Goal: Transaction & Acquisition: Purchase product/service

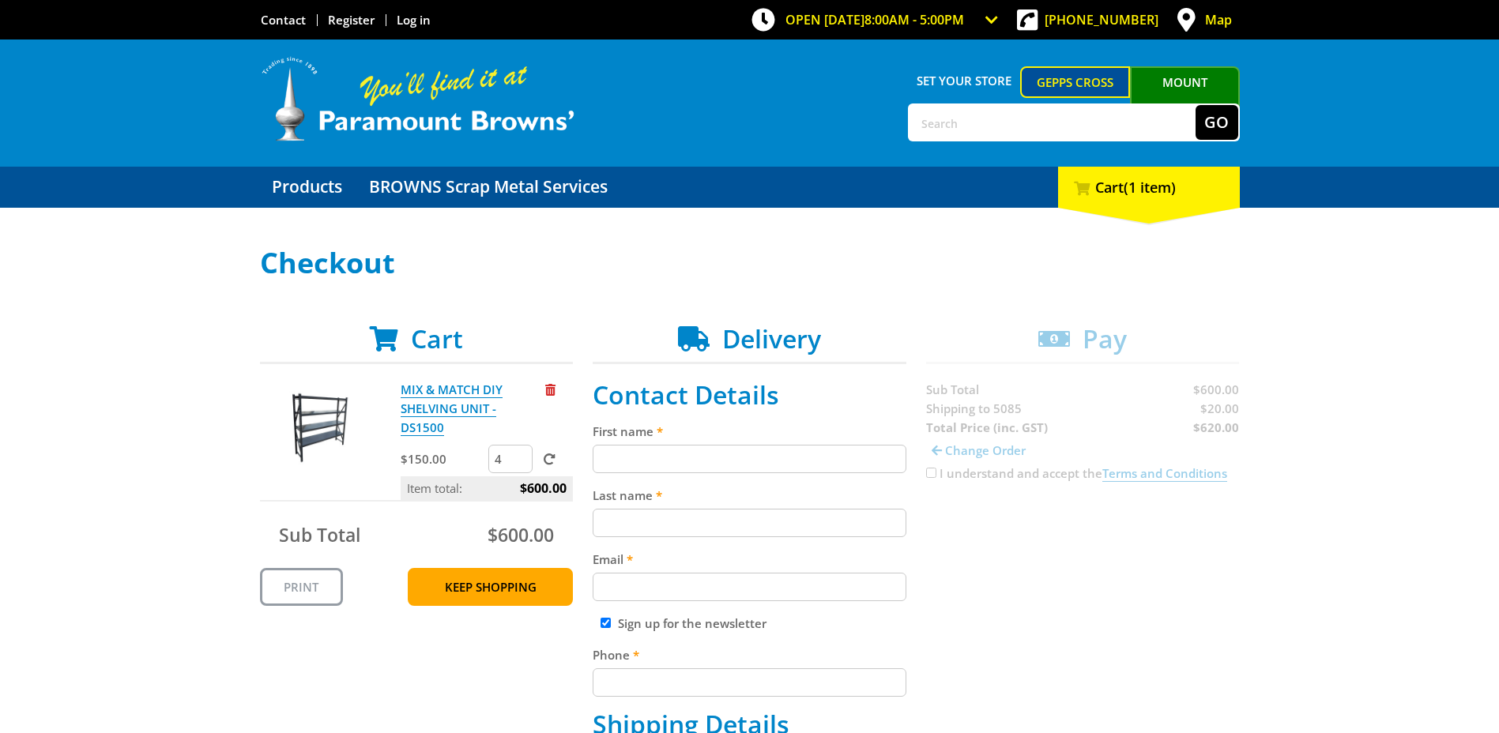
click at [634, 442] on div "First name" at bounding box center [749, 447] width 314 height 51
click at [627, 459] on input "First name" at bounding box center [749, 459] width 314 height 28
type input "[PERSON_NAME]"
type input "Cocks"
type input "[PERSON_NAME][EMAIL_ADDRESS][DOMAIN_NAME]"
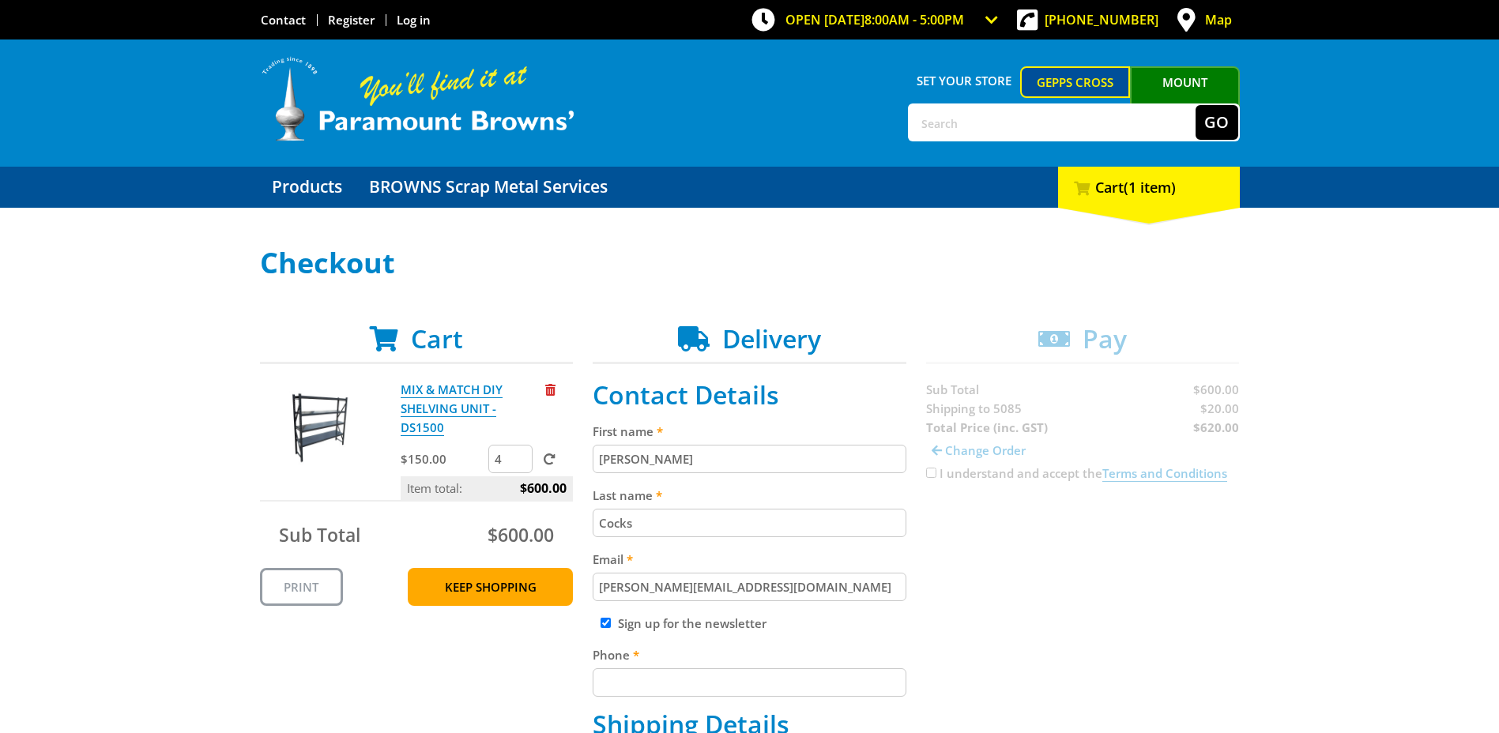
type input "080452447565"
type input "Department For Correctional Services - SA"
type input "[STREET_ADDRESS][PERSON_NAME]"
type input "[GEOGRAPHIC_DATA]"
select select "SA"
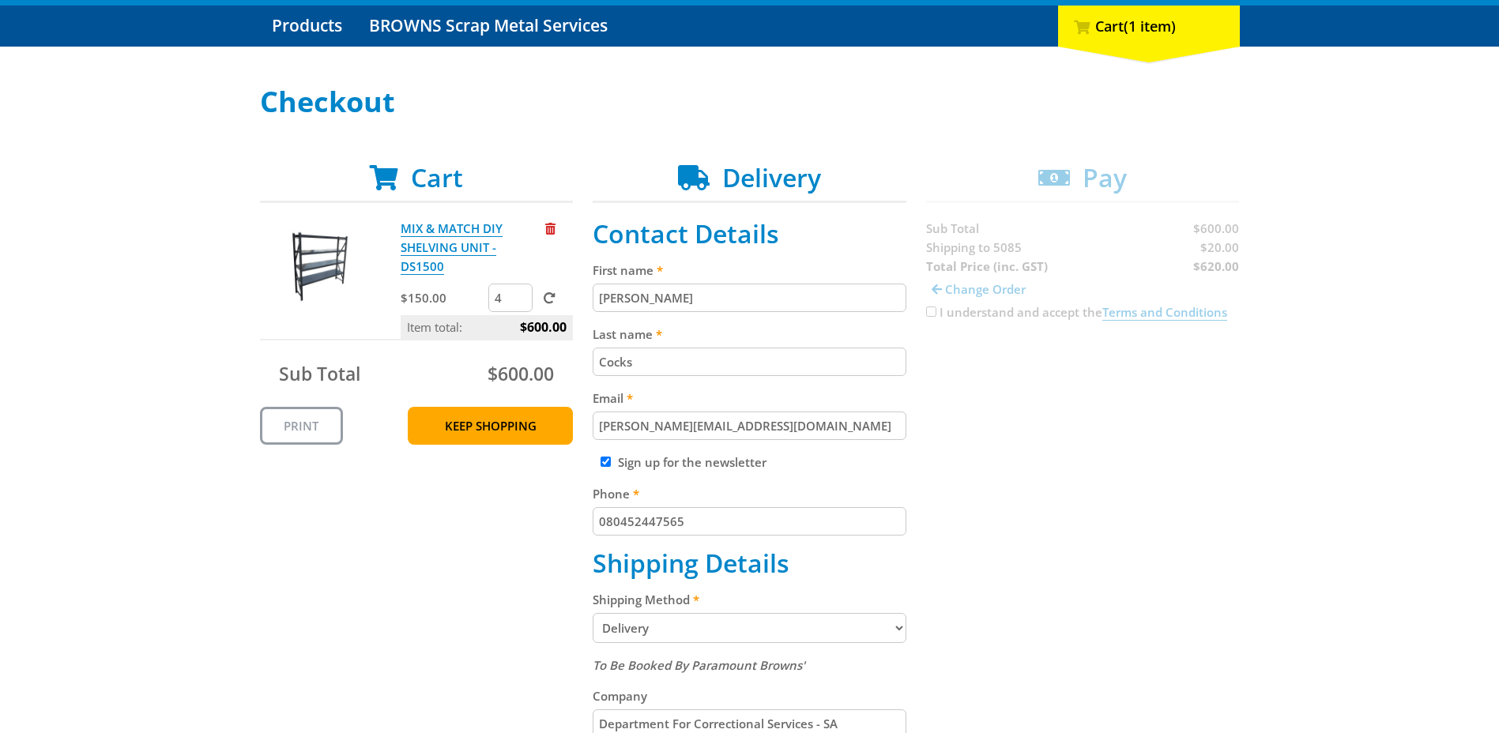
scroll to position [237, 0]
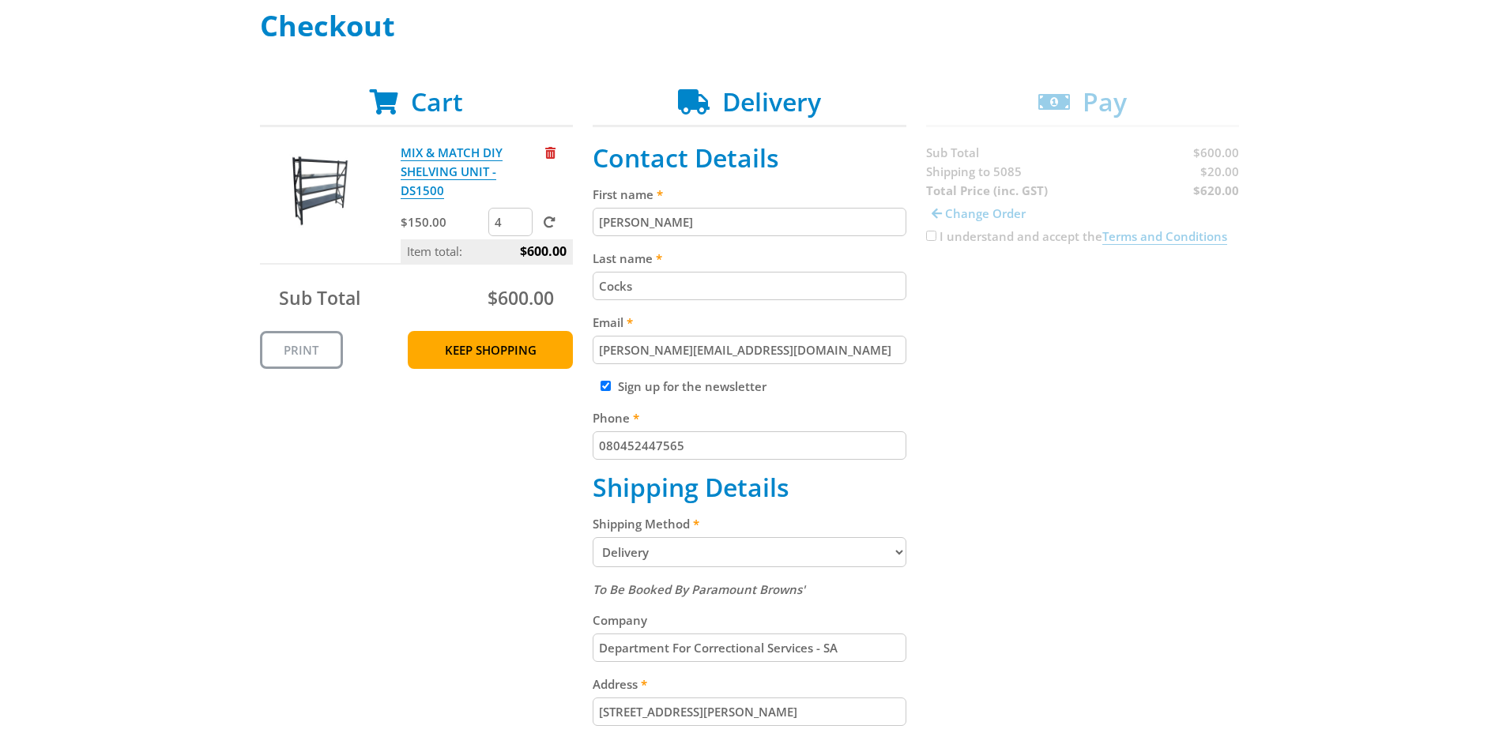
click at [600, 382] on div "Sign up for the newsletter" at bounding box center [749, 386] width 314 height 19
drag, startPoint x: 687, startPoint y: 446, endPoint x: 613, endPoint y: 448, distance: 74.3
click at [613, 448] on input "080452447565" at bounding box center [749, 445] width 314 height 28
type input "0883430408"
click at [932, 476] on div "Cart MIX & MATCH DIY SHELVING UNIT - DS1500 $150.00 4 Item total: $600.00 Sub T…" at bounding box center [750, 592] width 980 height 1010
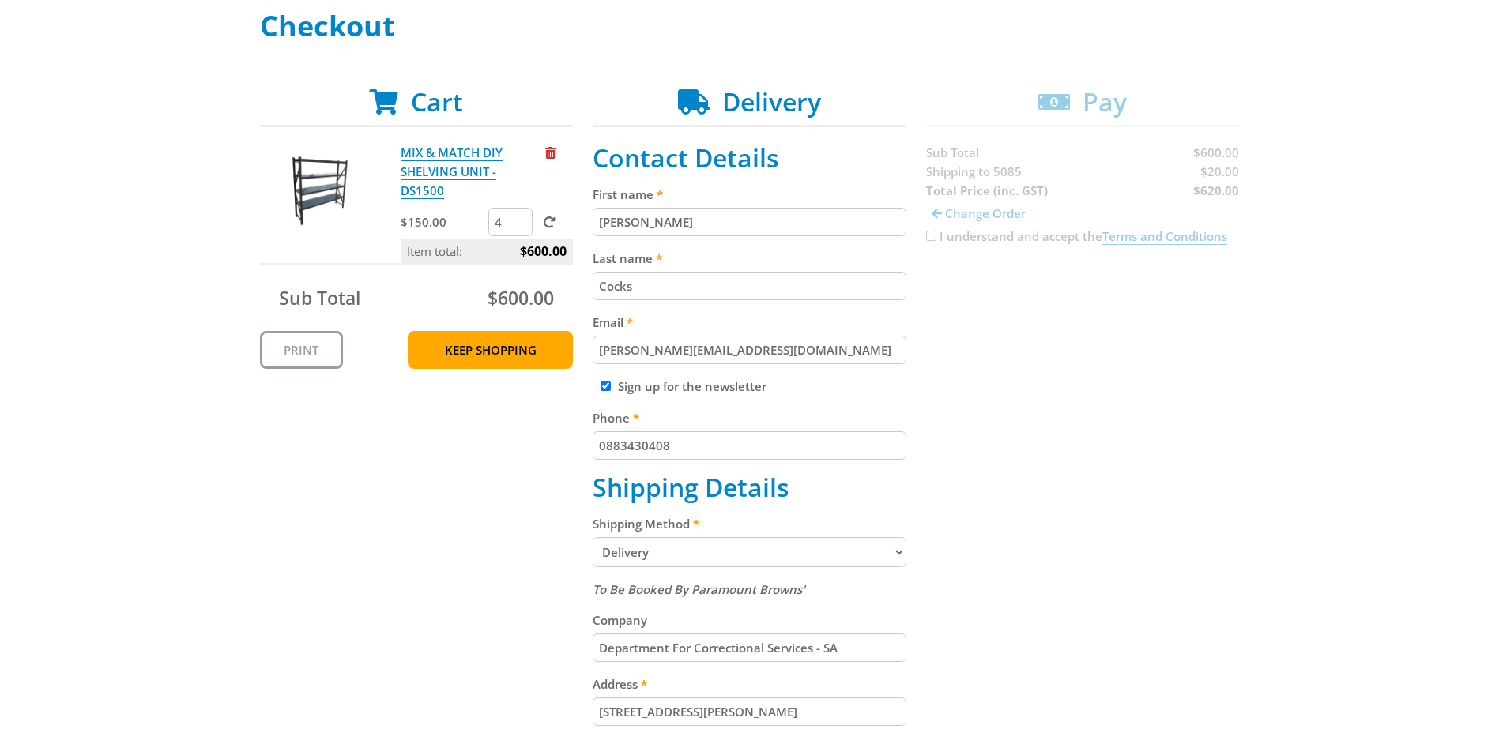
click at [905, 552] on select "Pickup from Gepps Cross Delivery" at bounding box center [749, 552] width 314 height 30
click at [660, 554] on select "Pickup from Gepps Cross Delivery" at bounding box center [749, 552] width 314 height 30
click at [705, 540] on select "Pickup from Gepps Cross Delivery" at bounding box center [749, 552] width 314 height 30
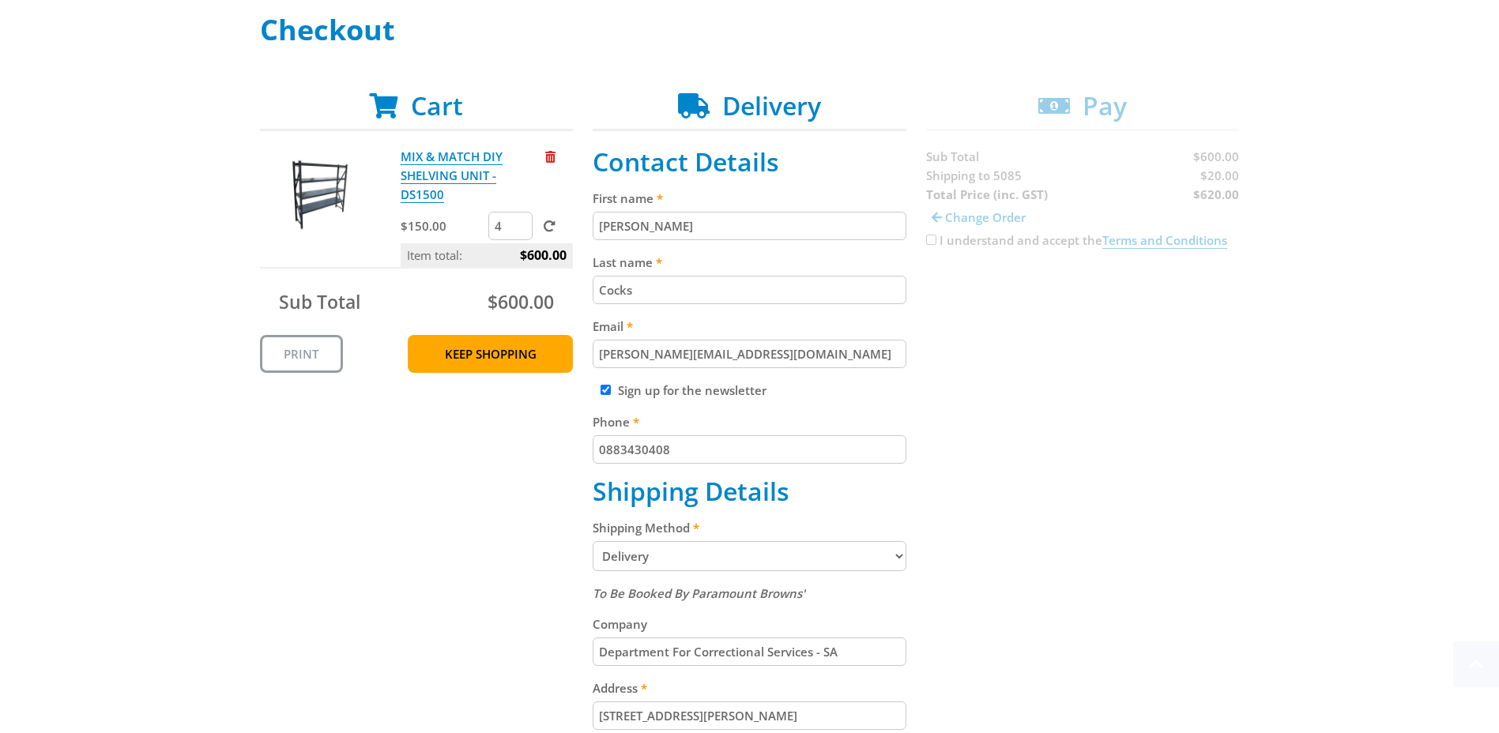
scroll to position [316, 0]
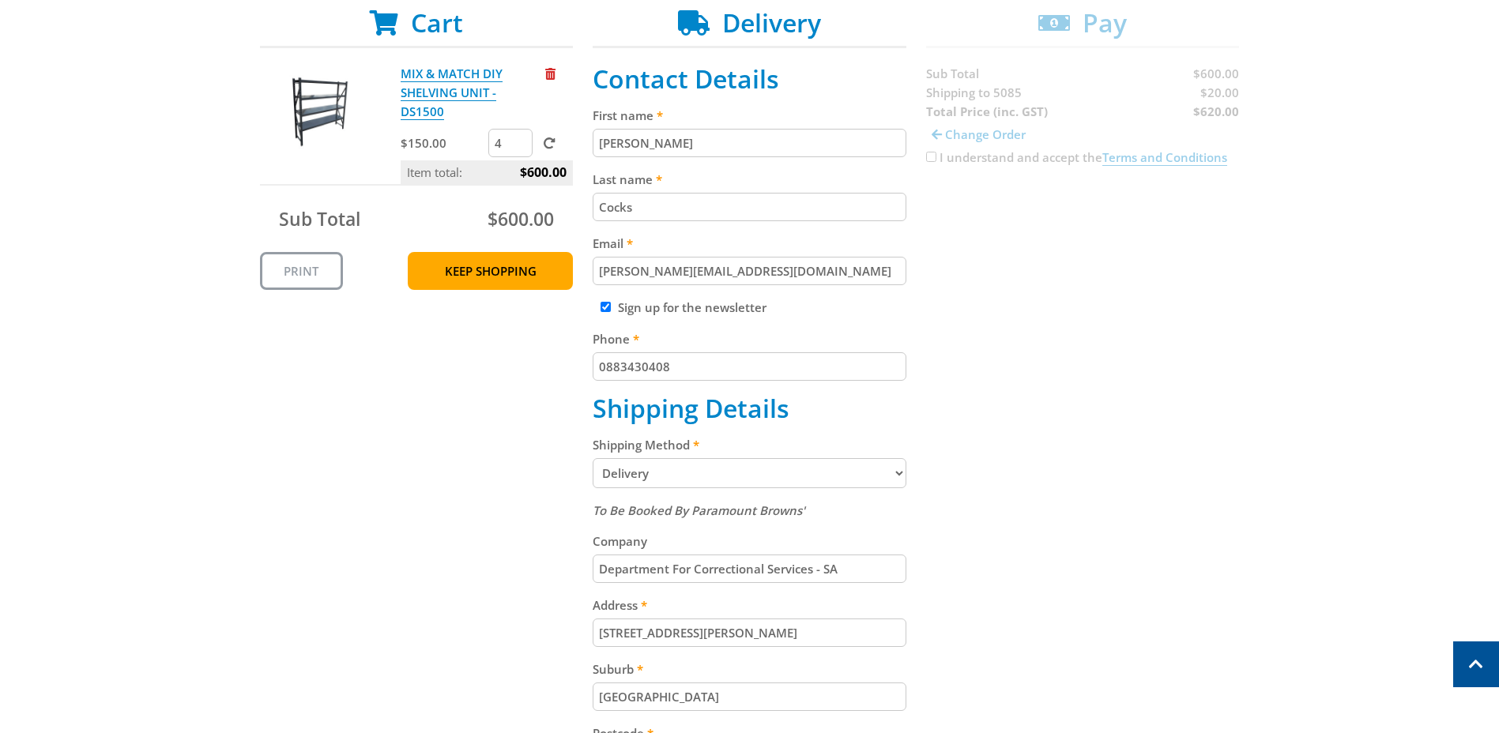
click at [897, 478] on select "Pickup from Gepps Cross Delivery" at bounding box center [749, 473] width 314 height 30
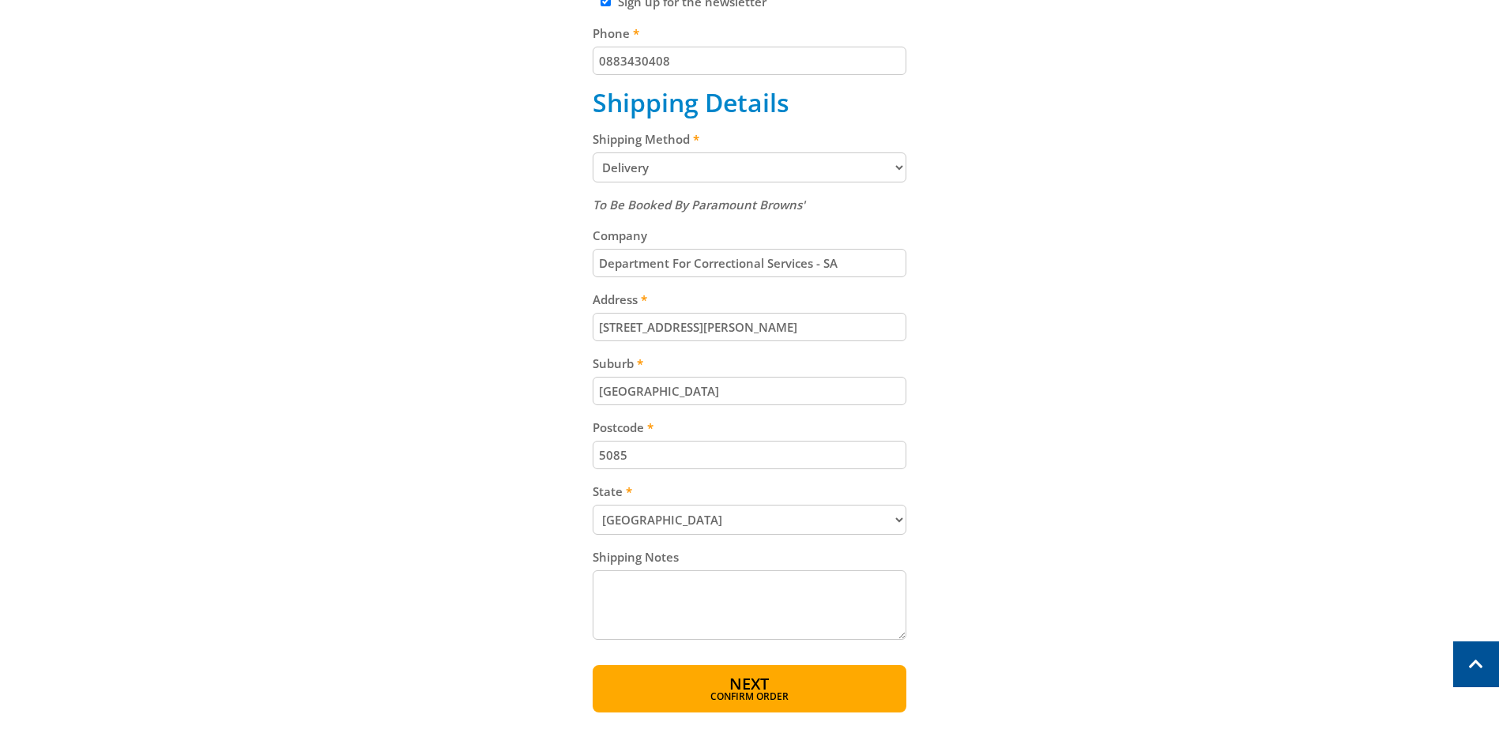
scroll to position [632, 0]
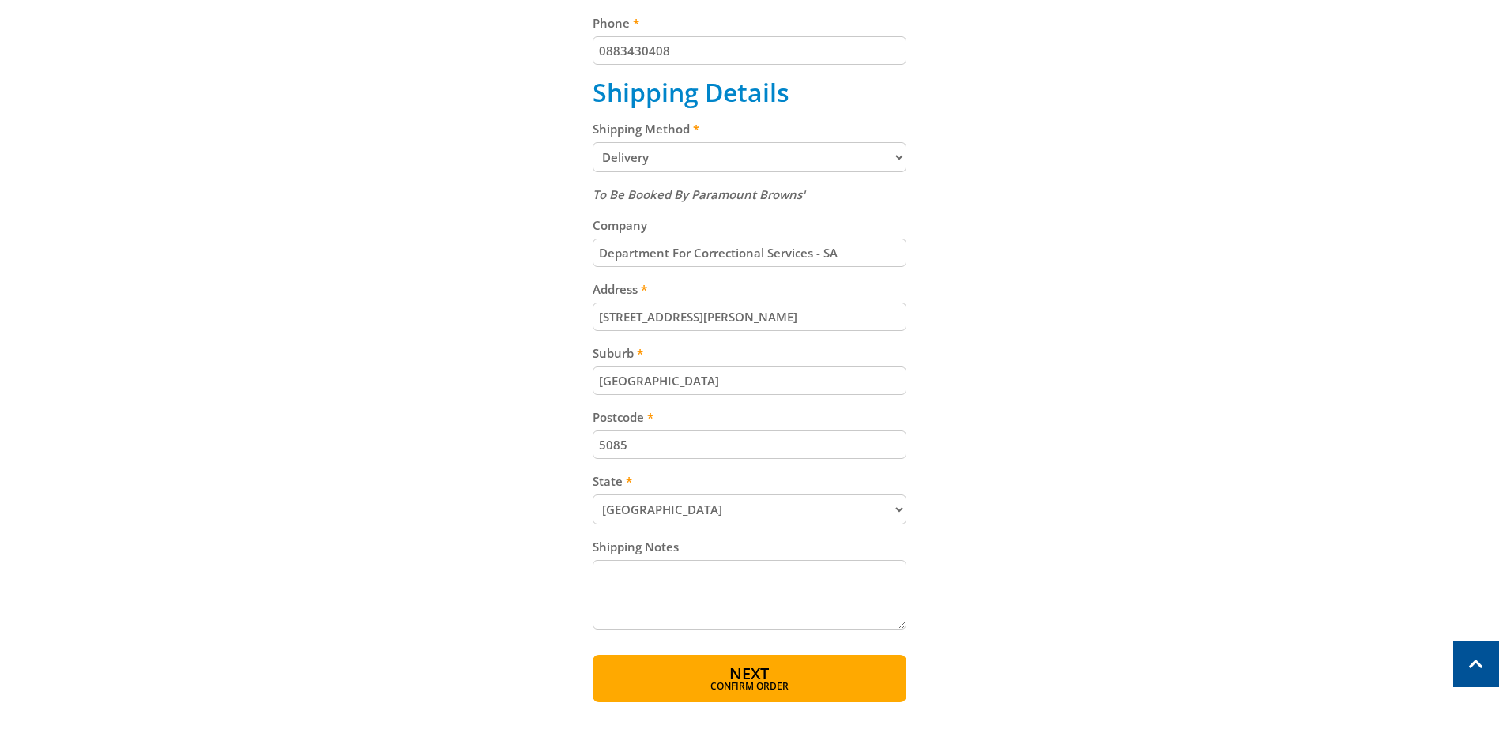
click at [619, 578] on textarea "Shipping Notes" at bounding box center [749, 595] width 314 height 70
type textarea "Please deliver Mon-Fri between 7.30am and 3.30pm to [GEOGRAPHIC_DATA]"
click at [758, 679] on span "Next" at bounding box center [748, 674] width 39 height 21
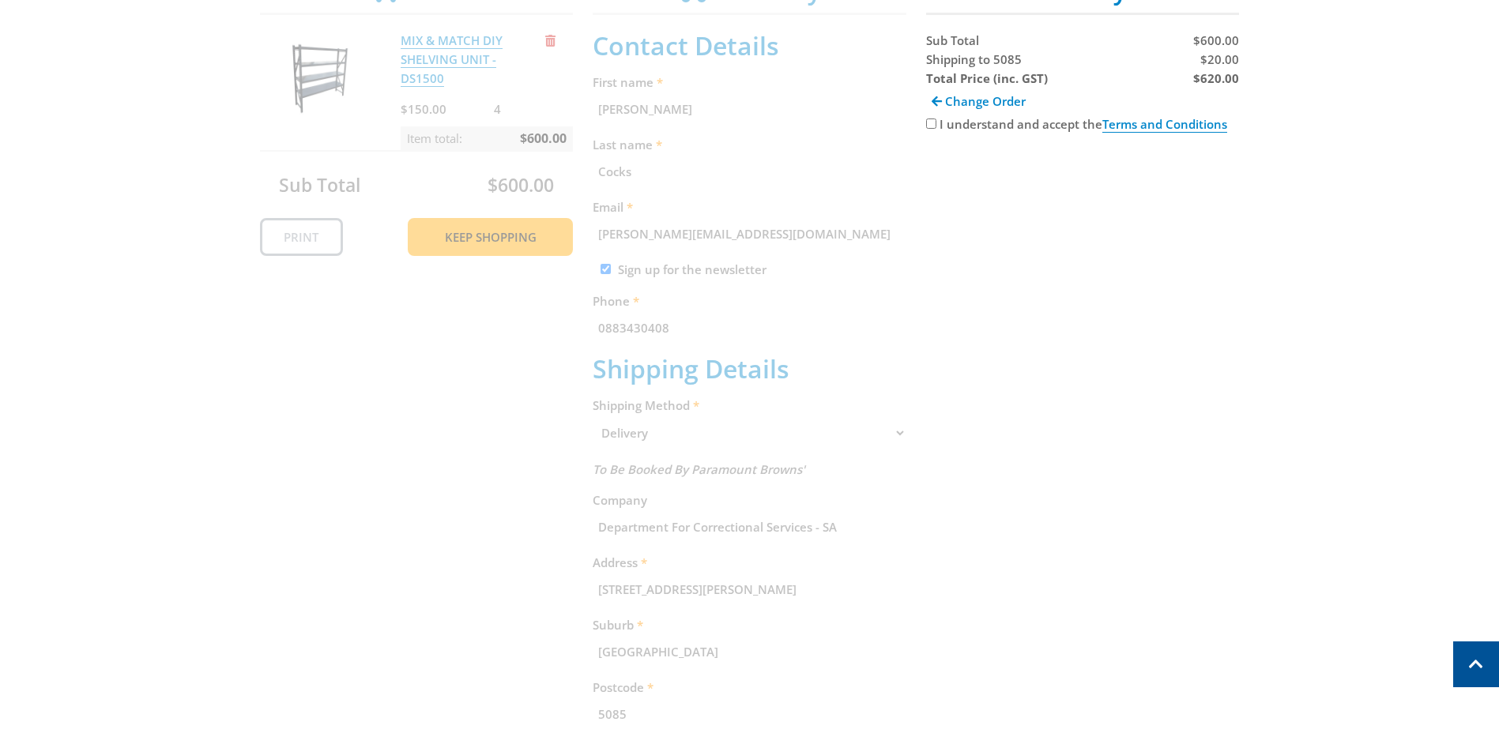
scroll to position [324, 0]
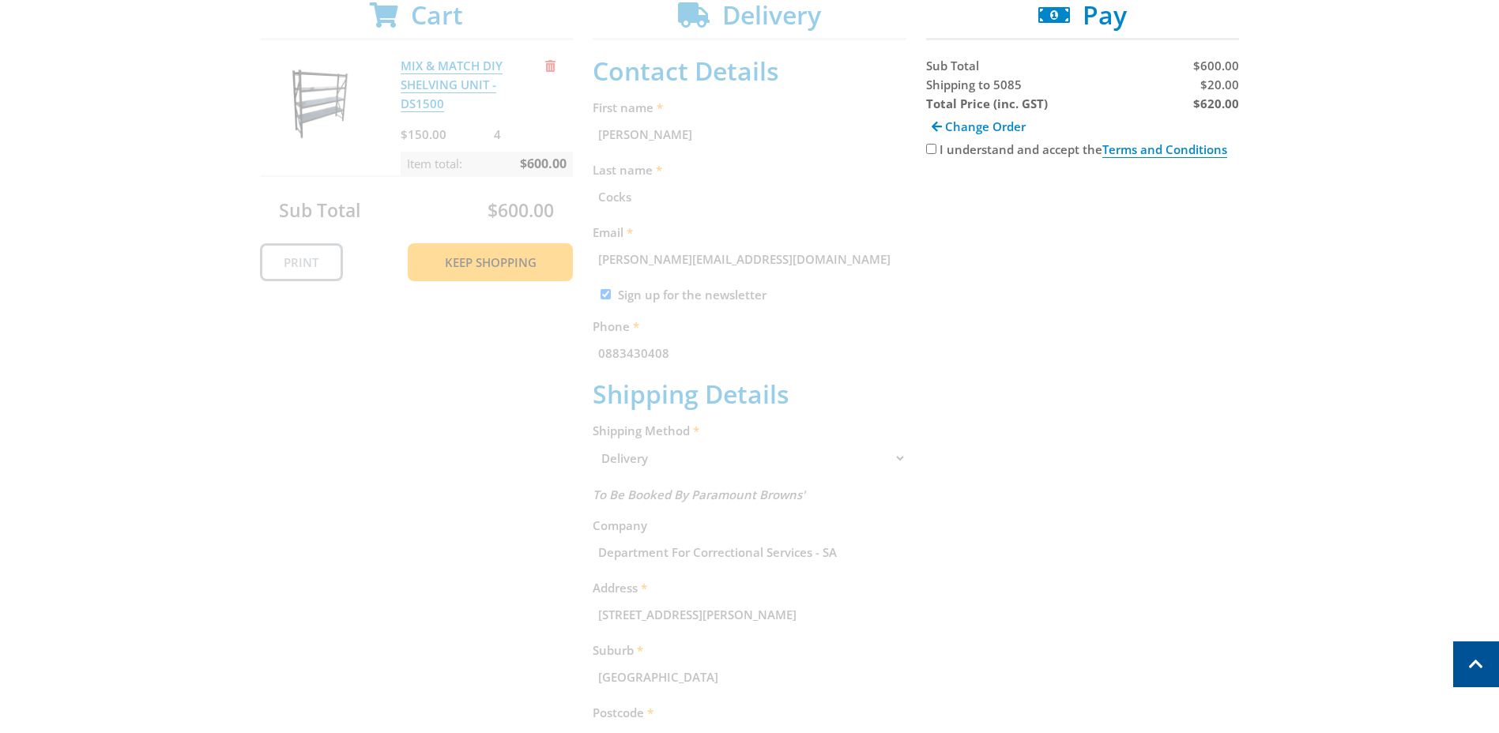
click at [931, 146] on input "I understand and accept the Terms and Conditions" at bounding box center [931, 149] width 10 height 10
checkbox input "true"
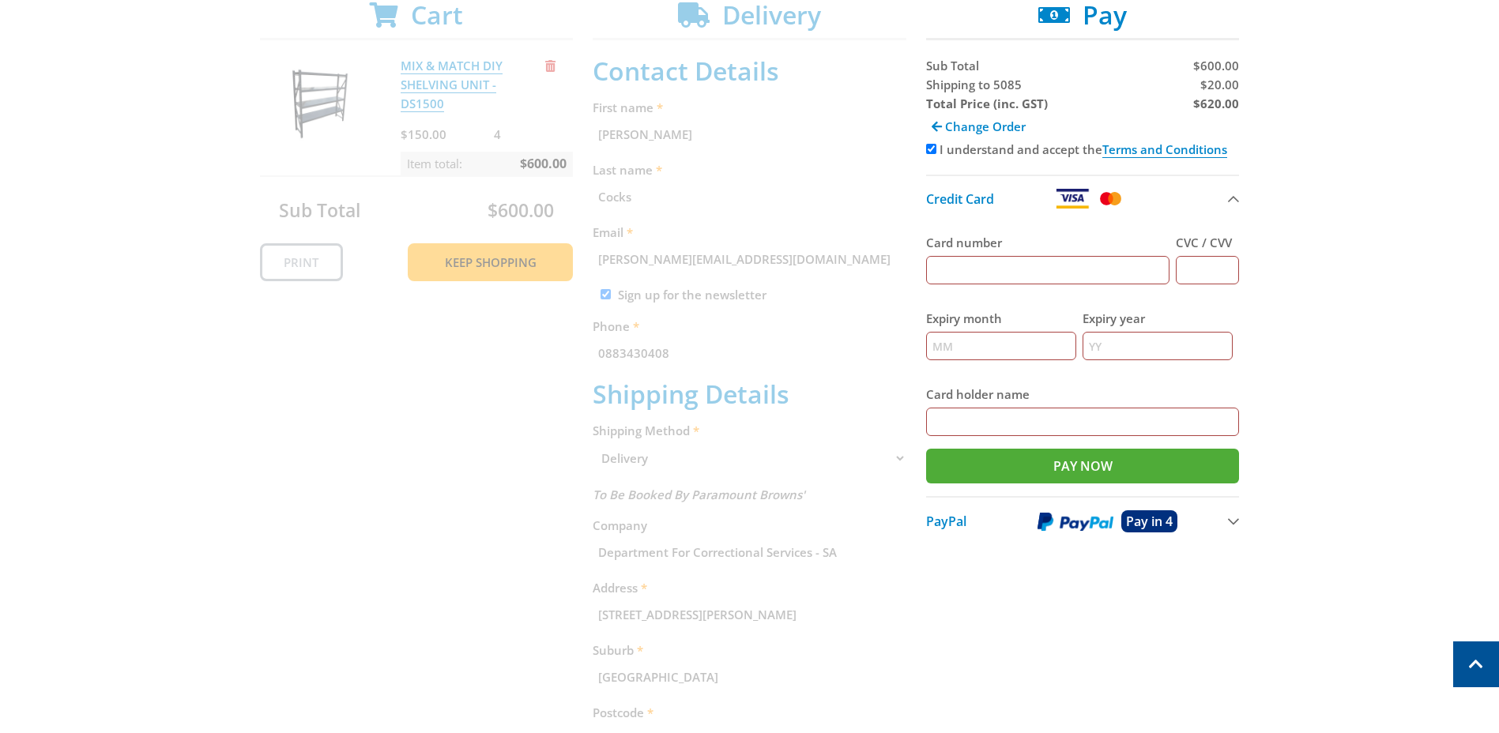
click at [971, 274] on input "Card number" at bounding box center [1048, 270] width 244 height 28
type input "[CREDIT_CARD_NUMBER]"
click at [1204, 272] on input "CVC / CVV" at bounding box center [1206, 270] width 63 height 28
type input "677"
click at [997, 347] on input "Expiry month" at bounding box center [1001, 346] width 150 height 28
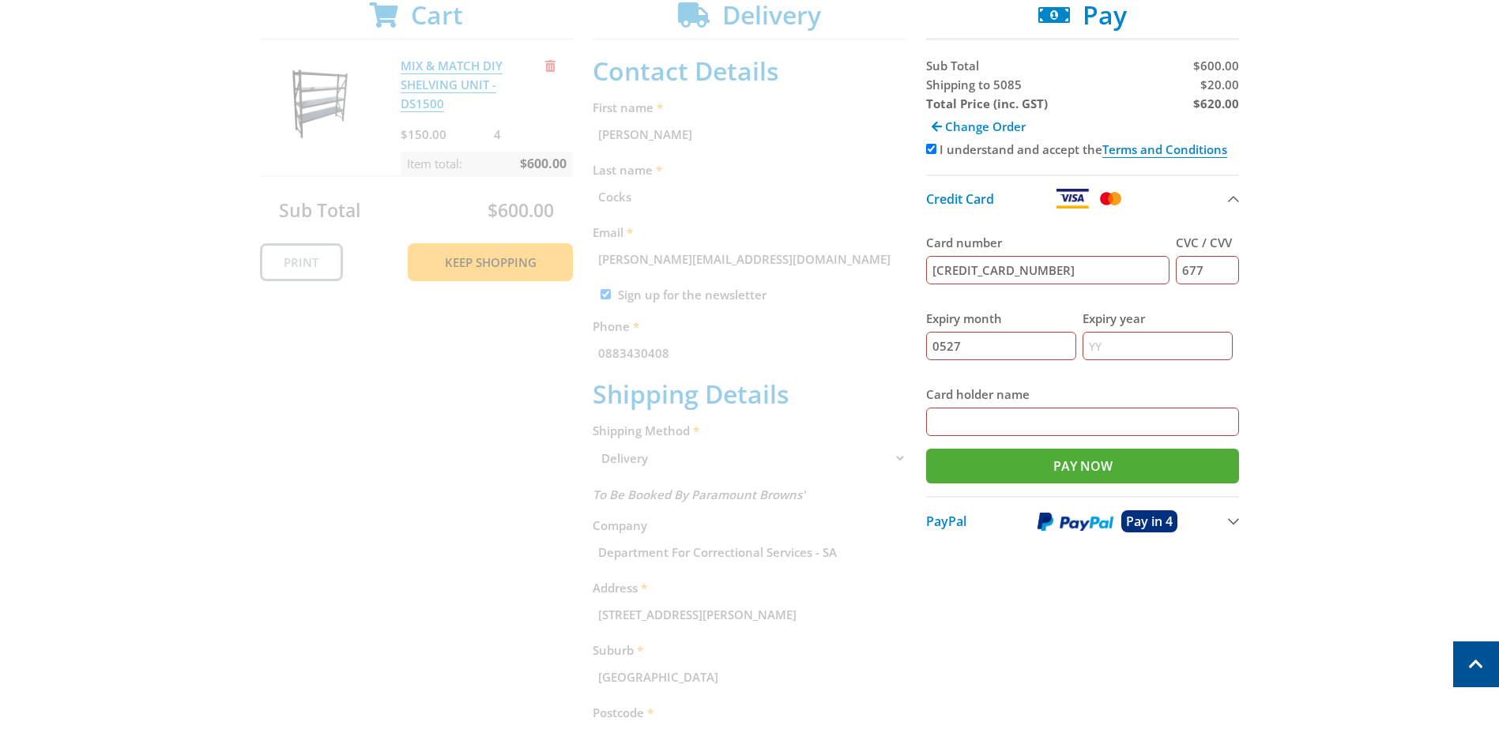
click at [1124, 344] on input "Expiry year" at bounding box center [1157, 346] width 150 height 28
click at [955, 359] on input "0527" at bounding box center [1001, 346] width 150 height 28
type input "05"
click at [1097, 337] on input "Expiry year" at bounding box center [1157, 346] width 150 height 28
type input "27"
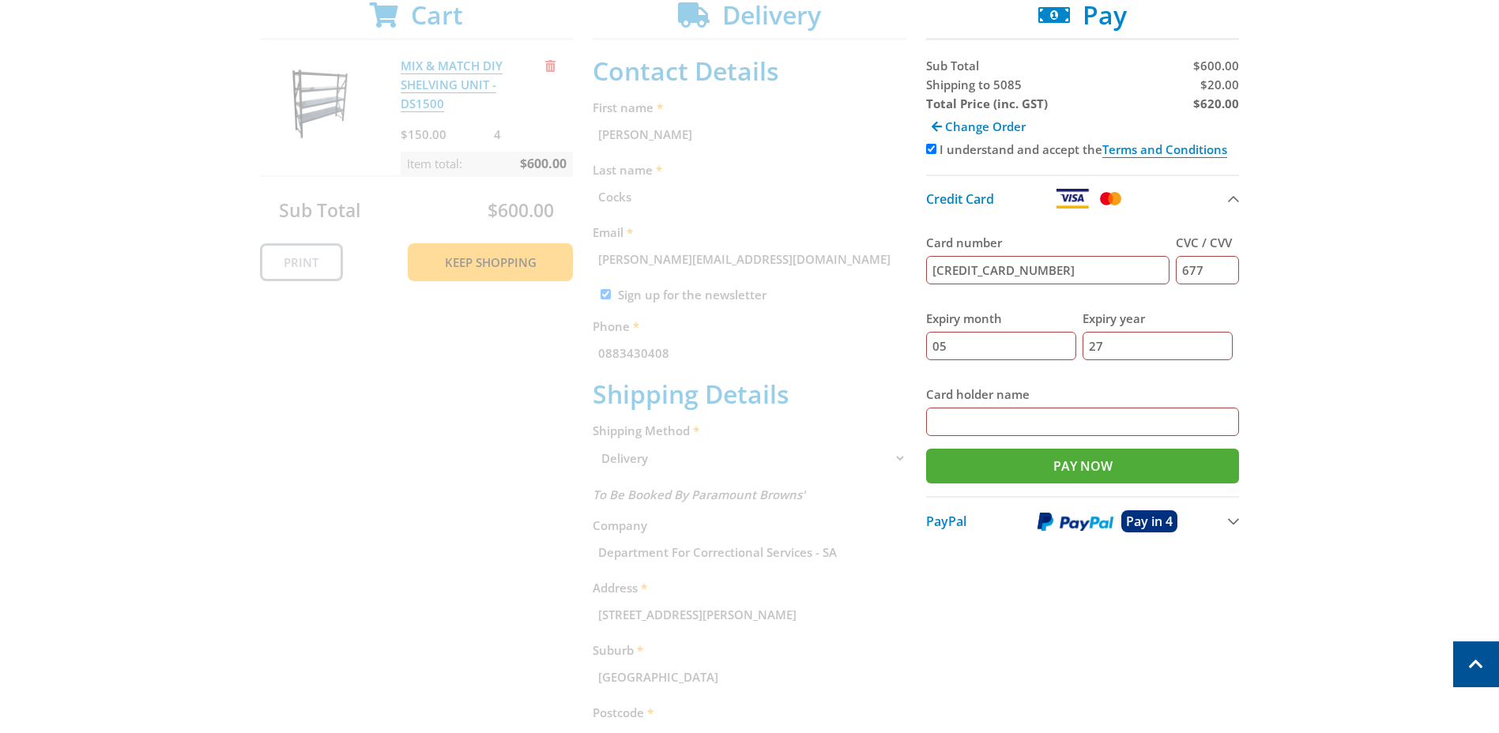
click at [967, 420] on input "Card holder name" at bounding box center [1083, 422] width 314 height 28
type input "[PERSON_NAME]"
click at [1081, 465] on input "Pay Now" at bounding box center [1083, 466] width 314 height 35
type input "Paying..."
